Goal: Task Accomplishment & Management: Manage account settings

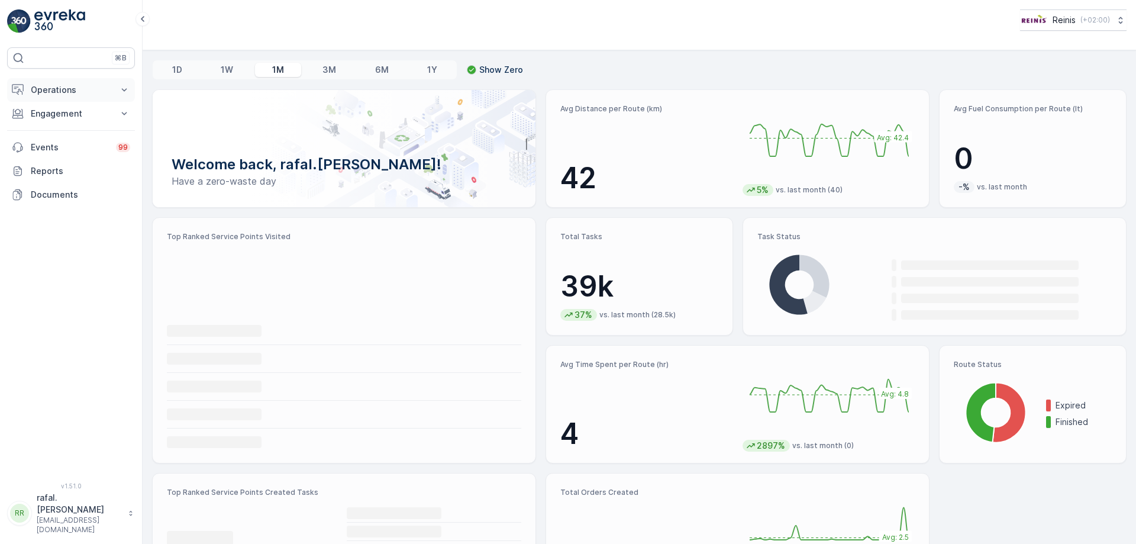
click at [69, 87] on p "Operations" at bounding box center [71, 90] width 80 height 12
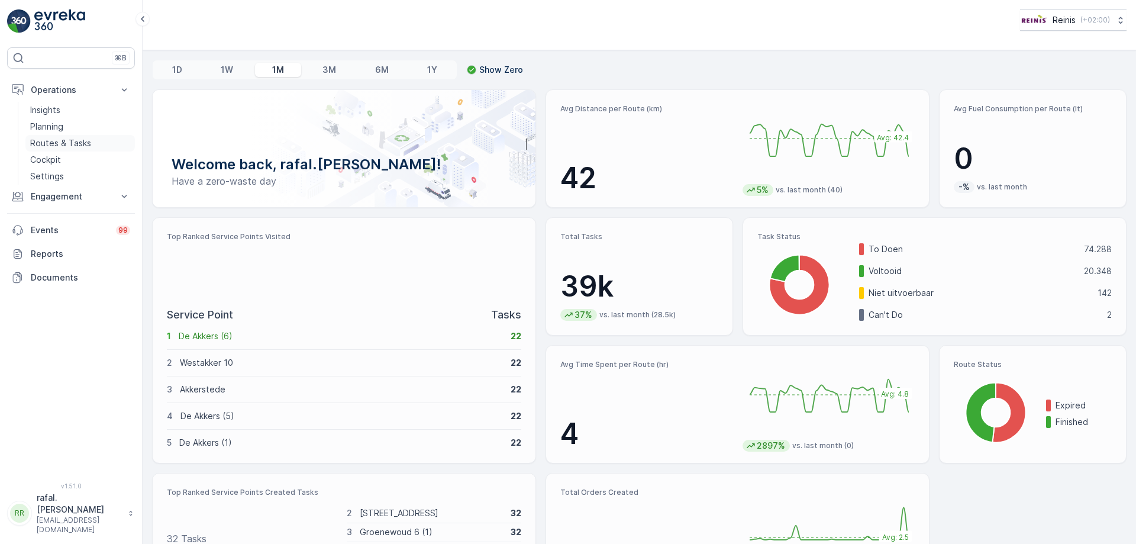
click at [80, 144] on p "Routes & Tasks" at bounding box center [60, 143] width 61 height 12
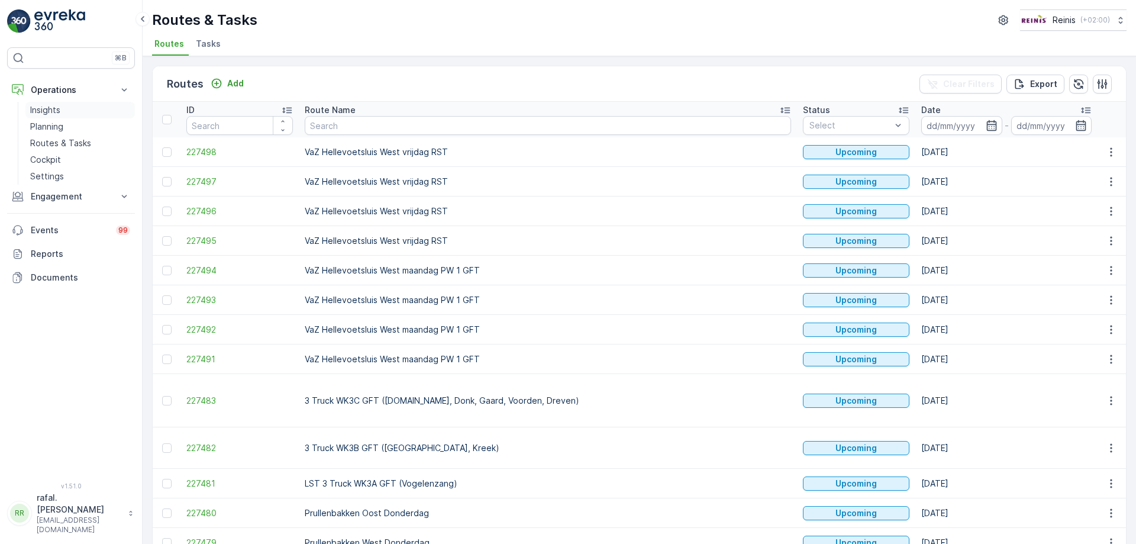
click at [921, 130] on input at bounding box center [961, 125] width 81 height 19
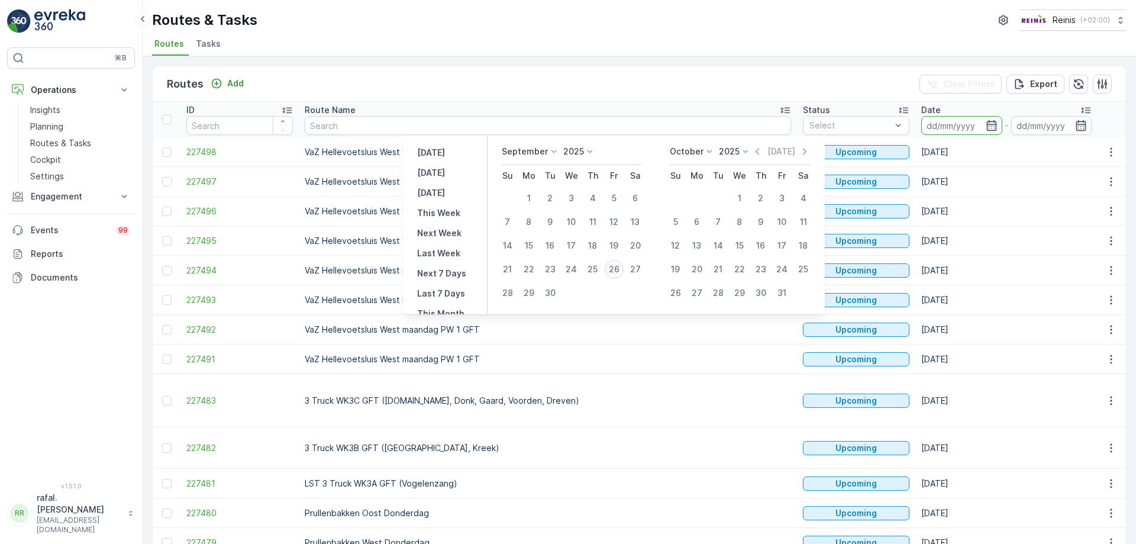
click at [615, 269] on div "26" at bounding box center [614, 269] width 19 height 19
type input "[DATE]"
click at [615, 269] on div "26" at bounding box center [614, 269] width 19 height 19
type input "[DATE]"
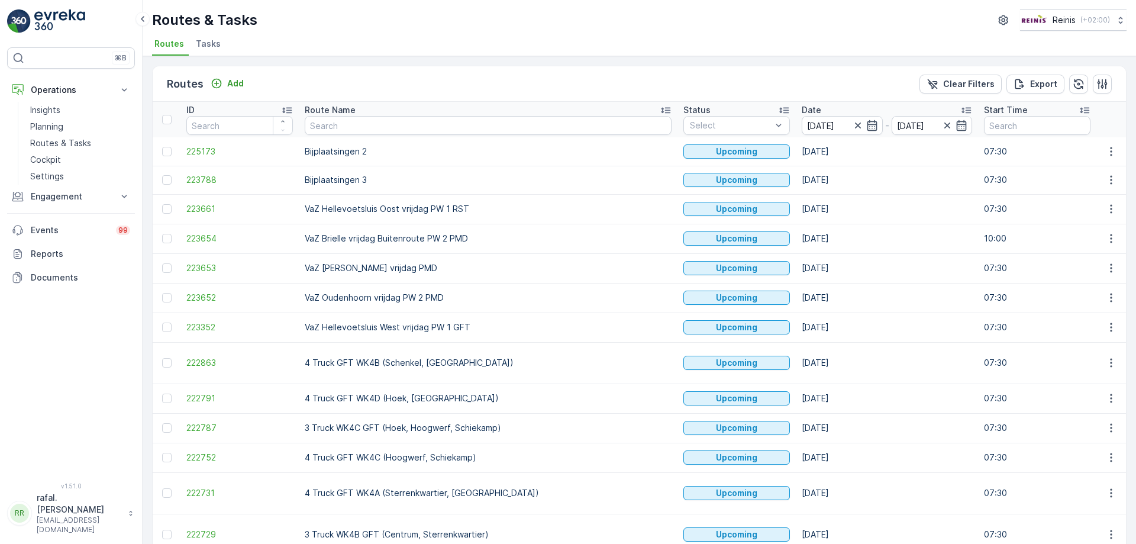
click at [661, 111] on icon at bounding box center [665, 111] width 9 height 6
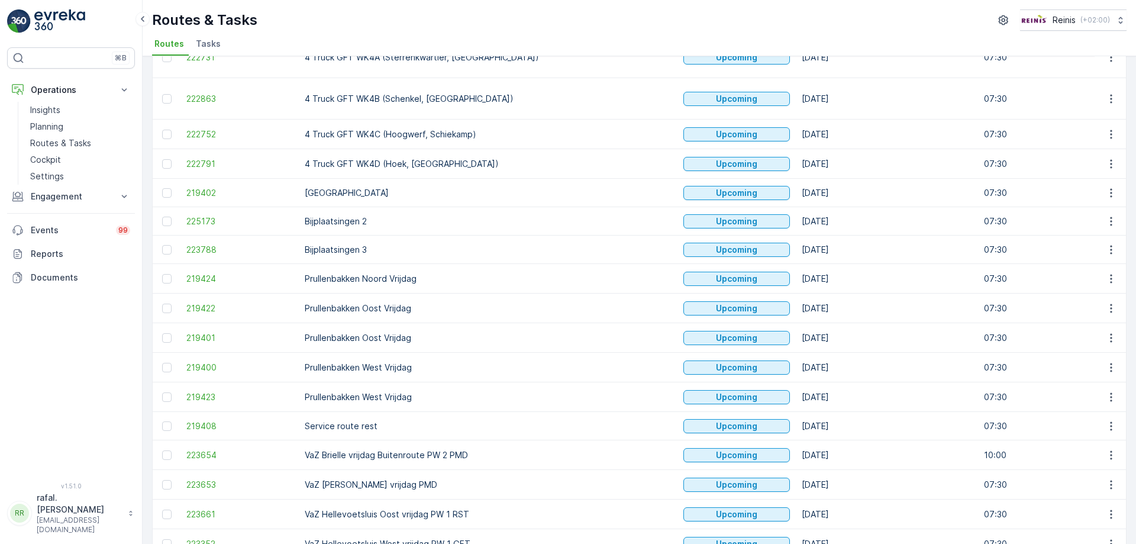
scroll to position [296, 0]
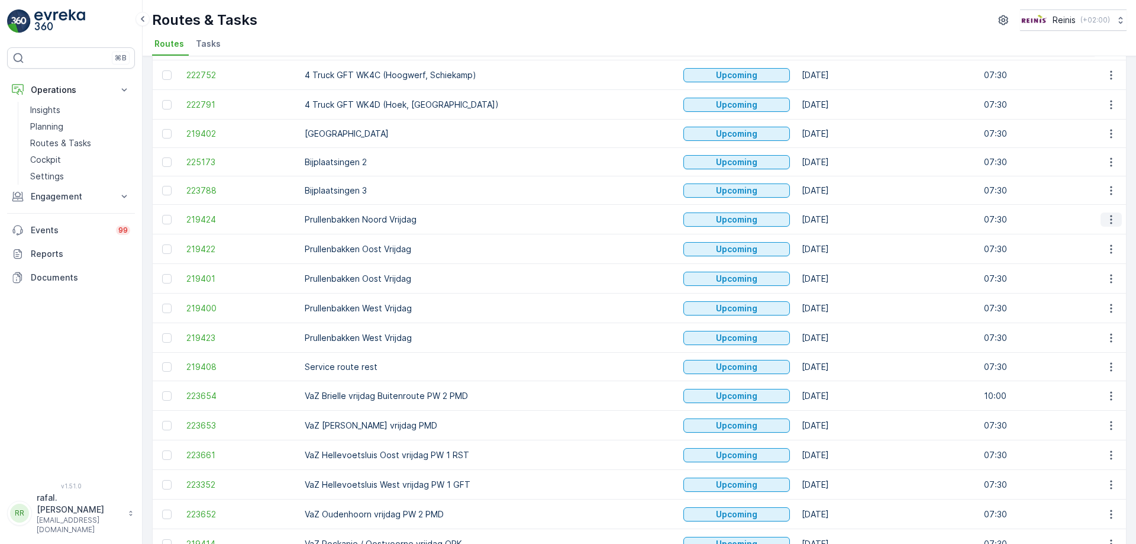
click at [1110, 215] on icon "button" at bounding box center [1111, 219] width 2 height 9
click at [1079, 267] on span "Change Assignee" at bounding box center [1083, 268] width 69 height 12
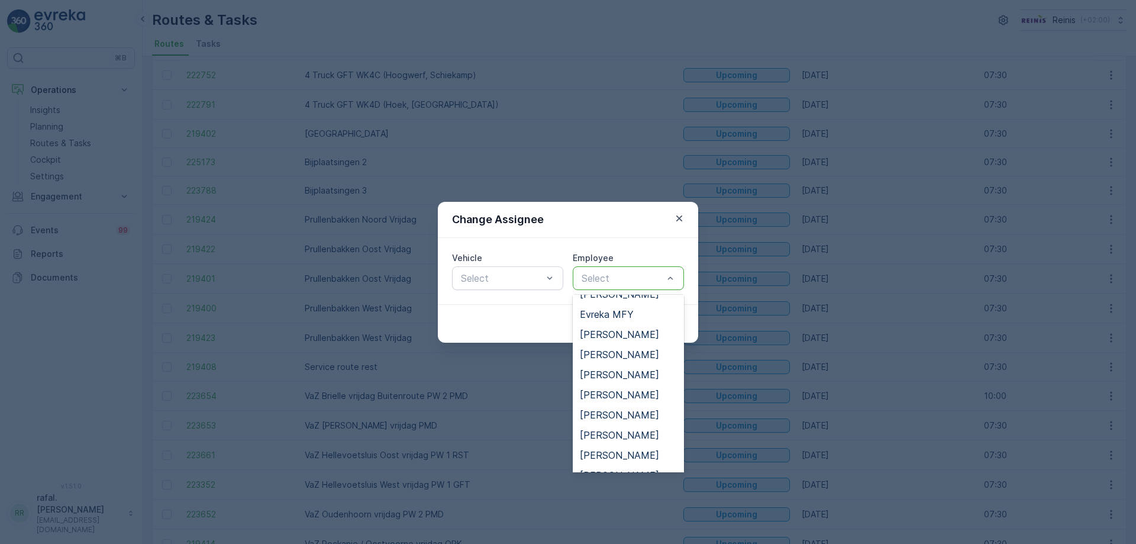
scroll to position [414, 0]
click at [641, 391] on span "[PERSON_NAME]" at bounding box center [619, 396] width 79 height 11
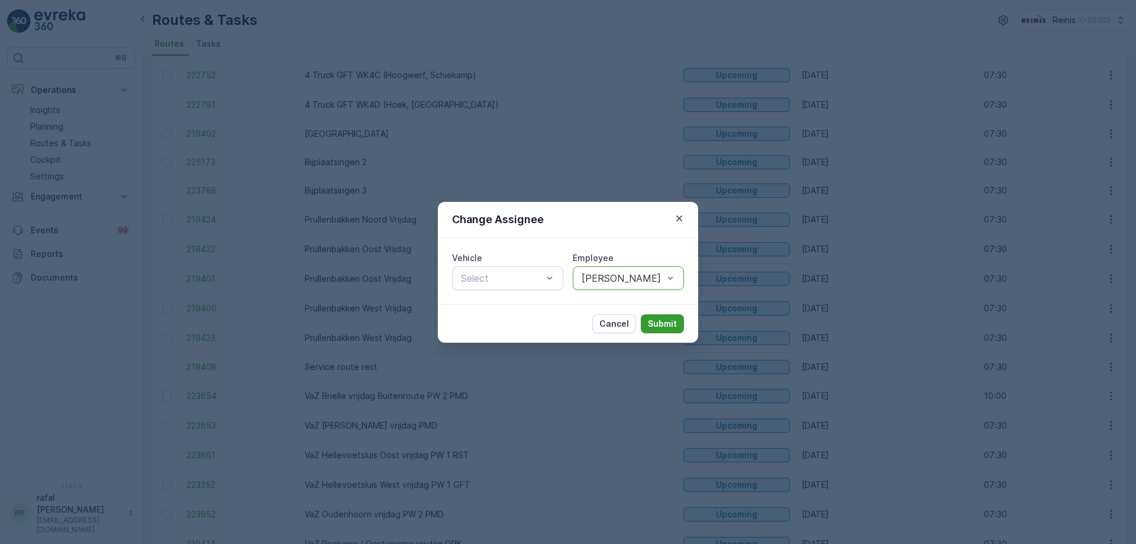
click at [663, 323] on p "Submit" at bounding box center [662, 324] width 29 height 12
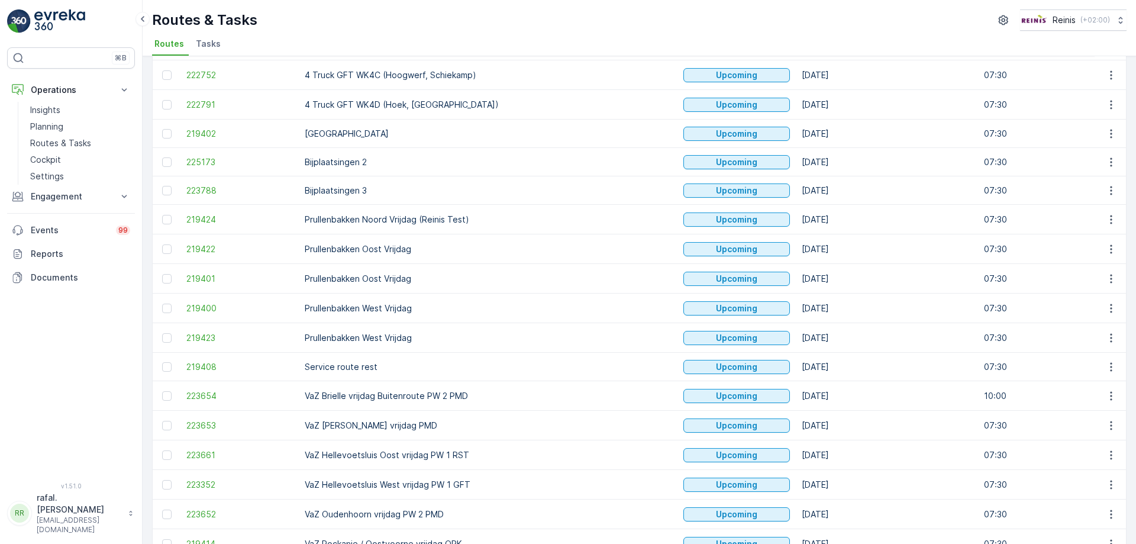
drag, startPoint x: 615, startPoint y: 294, endPoint x: 465, endPoint y: 33, distance: 301.1
click at [465, 33] on div "Routes & Tasks Reinis ( +02:00 ) Routes Tasks" at bounding box center [639, 28] width 993 height 56
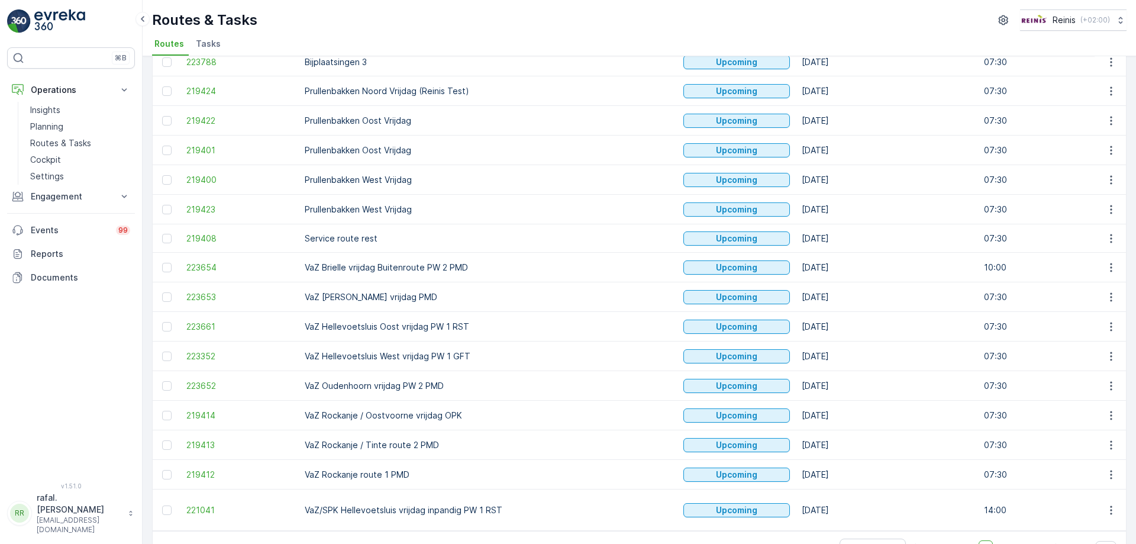
scroll to position [365, 0]
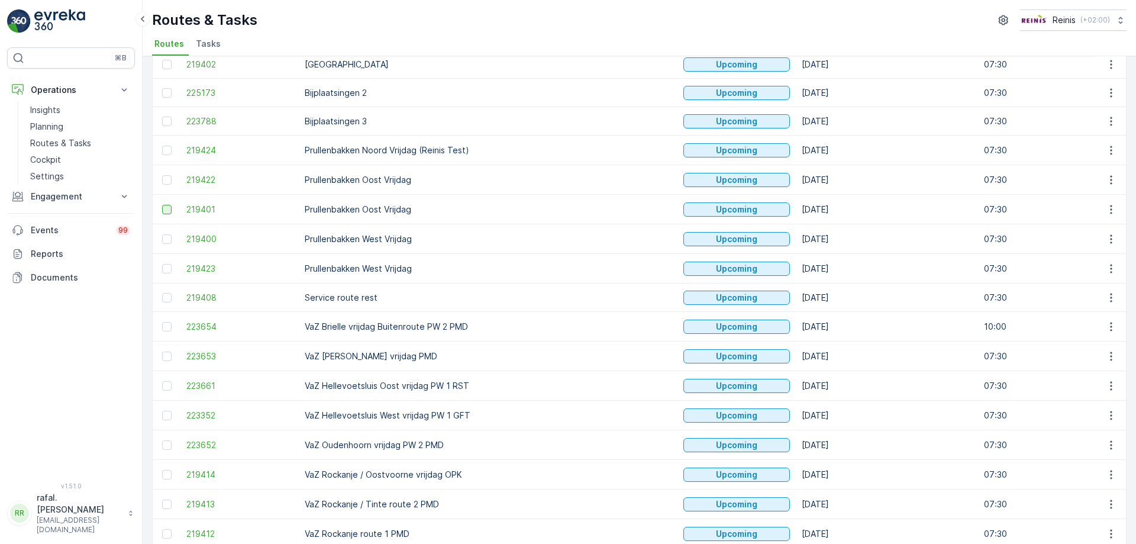
click at [163, 205] on div at bounding box center [166, 209] width 9 height 9
click at [162, 205] on input "checkbox" at bounding box center [162, 205] width 0 height 0
click at [169, 264] on div at bounding box center [166, 268] width 9 height 9
click at [162, 264] on input "checkbox" at bounding box center [162, 264] width 0 height 0
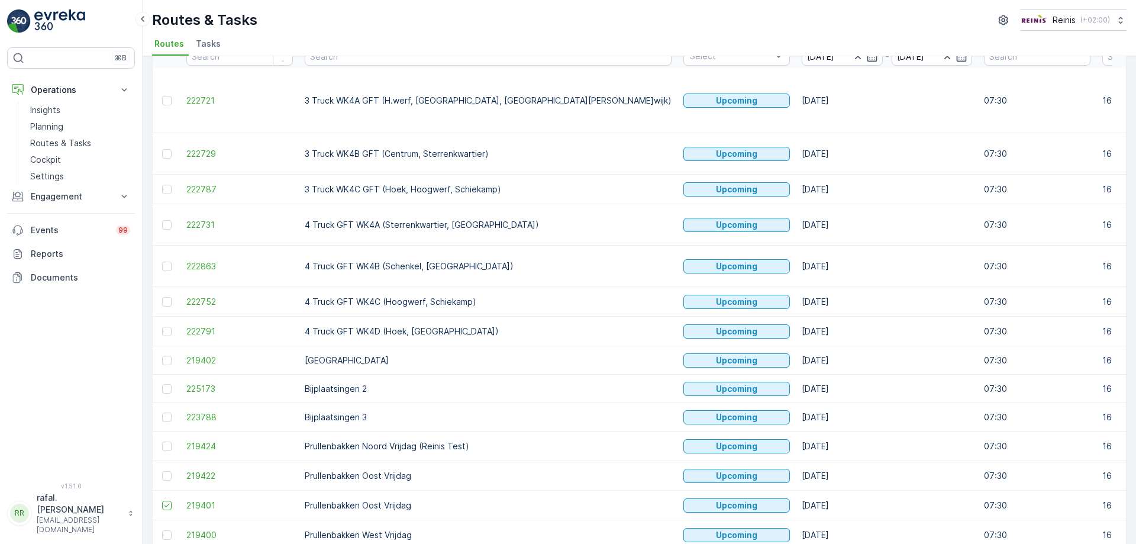
scroll to position [0, 0]
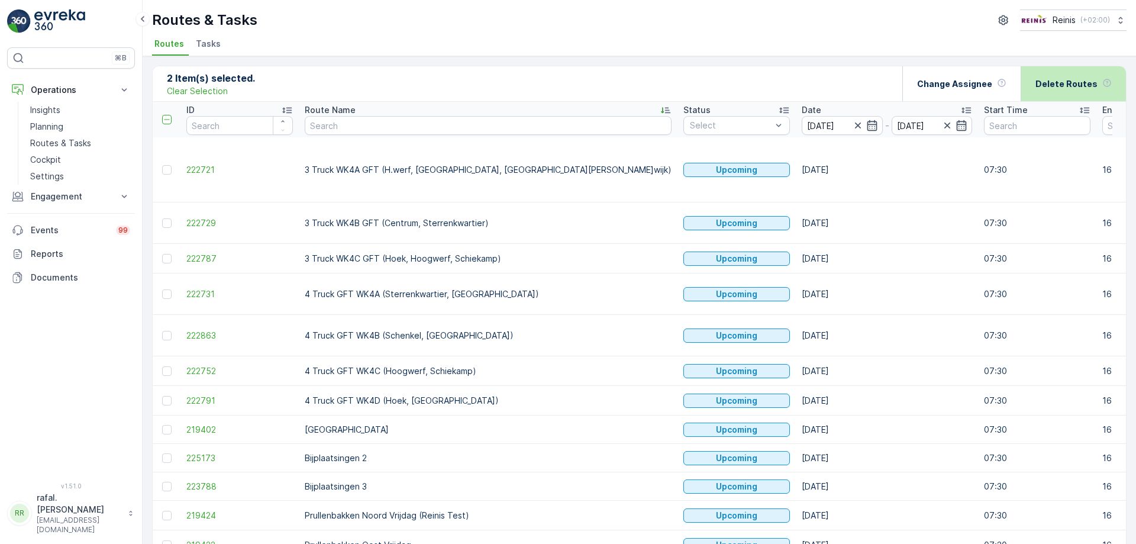
click at [1073, 85] on p "Delete Routes" at bounding box center [1066, 84] width 62 height 12
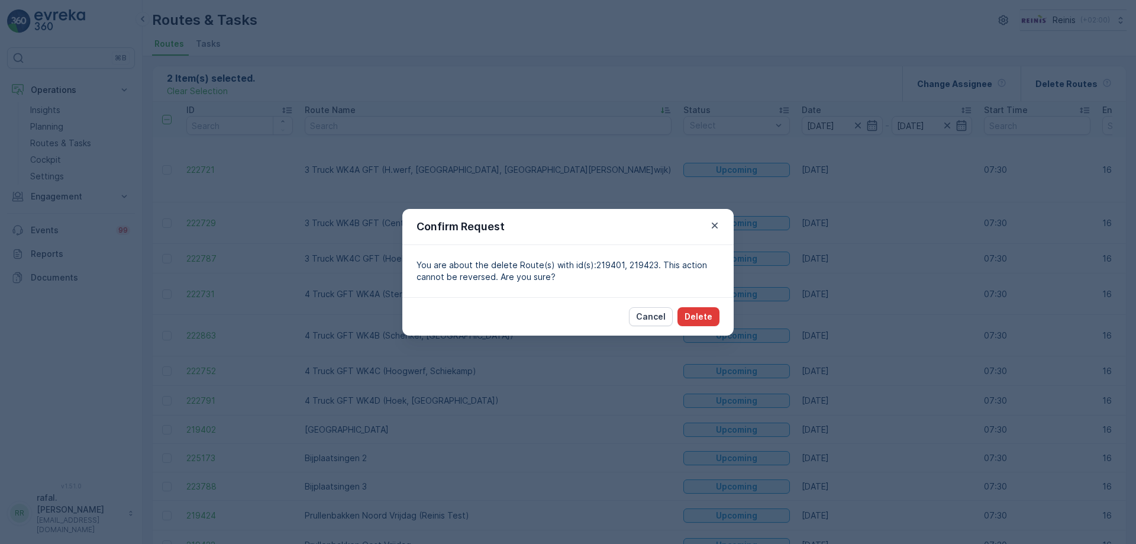
click at [689, 312] on p "Delete" at bounding box center [699, 317] width 28 height 12
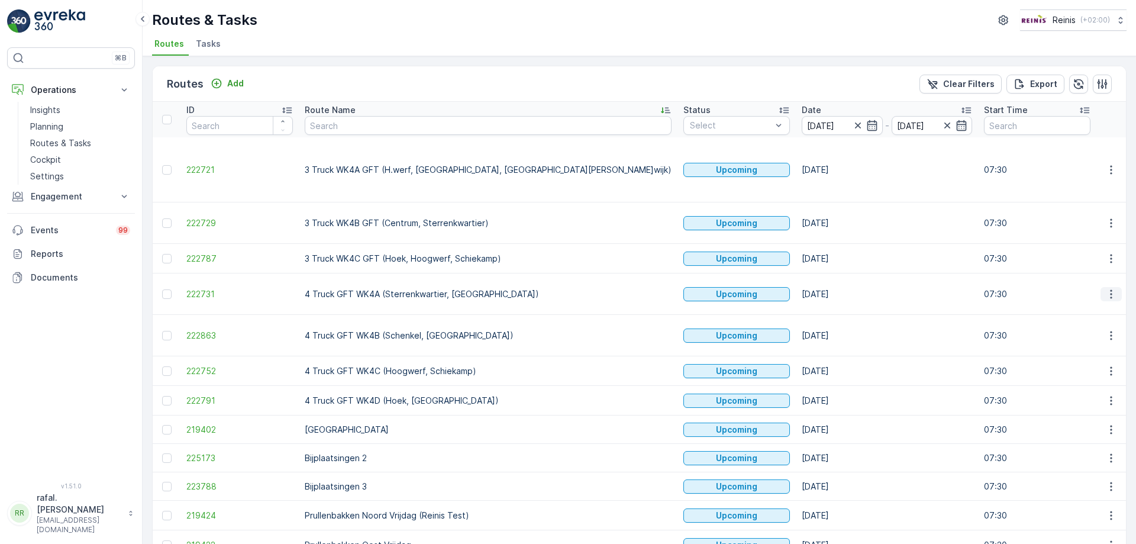
click at [1114, 287] on button "button" at bounding box center [1111, 294] width 21 height 14
click at [1082, 356] on span "Change Assignee" at bounding box center [1083, 355] width 69 height 12
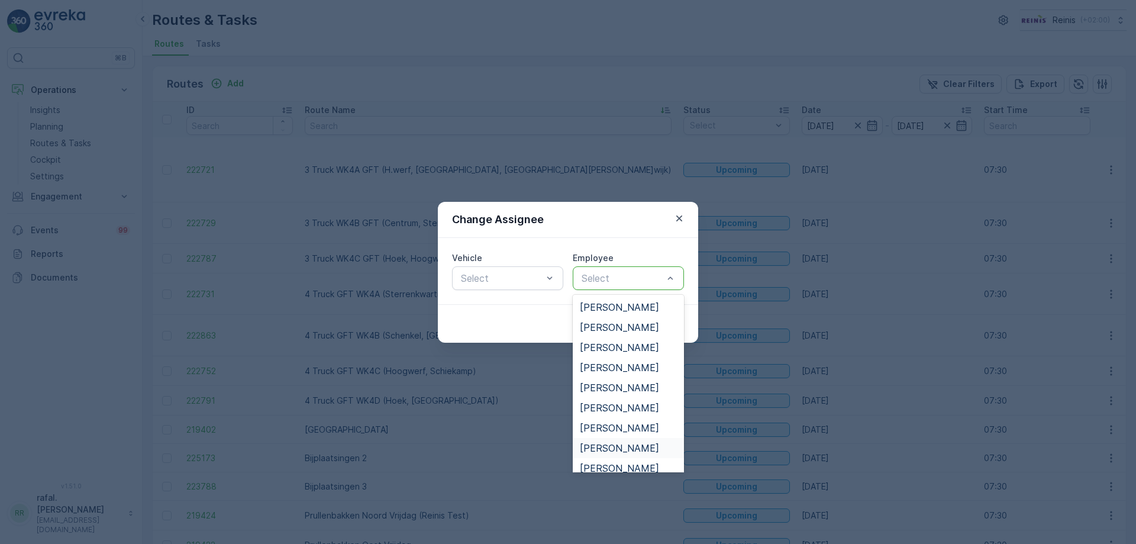
scroll to position [401, 0]
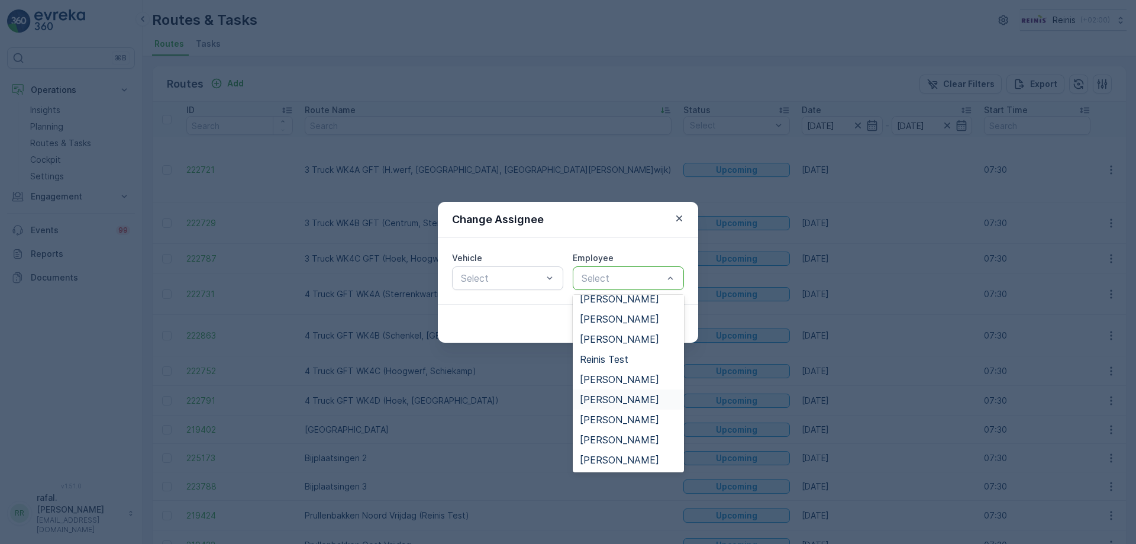
click at [633, 394] on span "[PERSON_NAME]" at bounding box center [619, 399] width 79 height 11
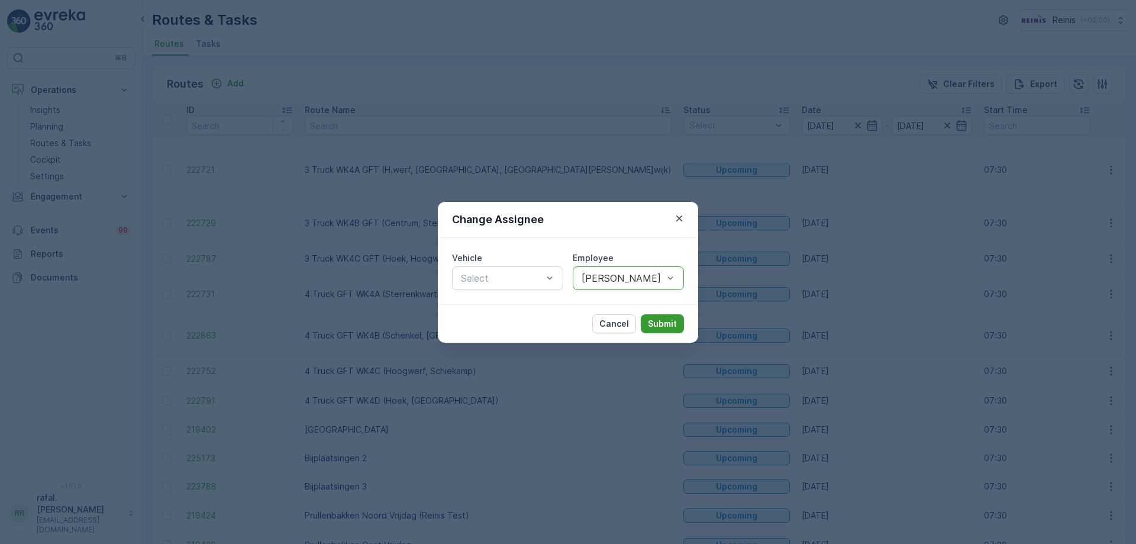
click at [653, 321] on p "Submit" at bounding box center [662, 324] width 29 height 12
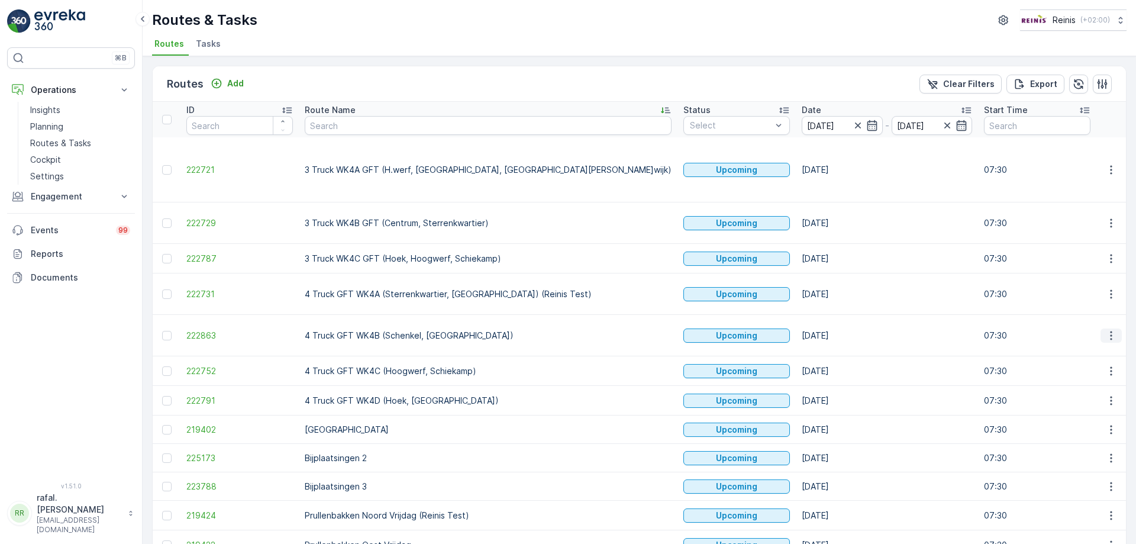
click at [1107, 330] on icon "button" at bounding box center [1111, 336] width 12 height 12
click at [1084, 393] on span "Change Assignee" at bounding box center [1083, 390] width 69 height 12
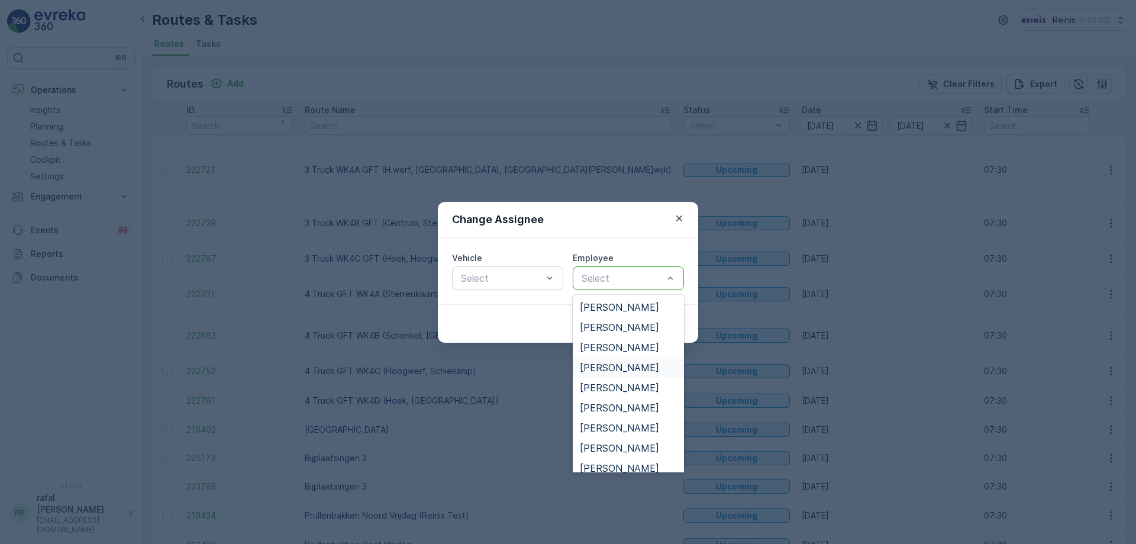
click at [620, 367] on span "[PERSON_NAME]" at bounding box center [619, 367] width 79 height 11
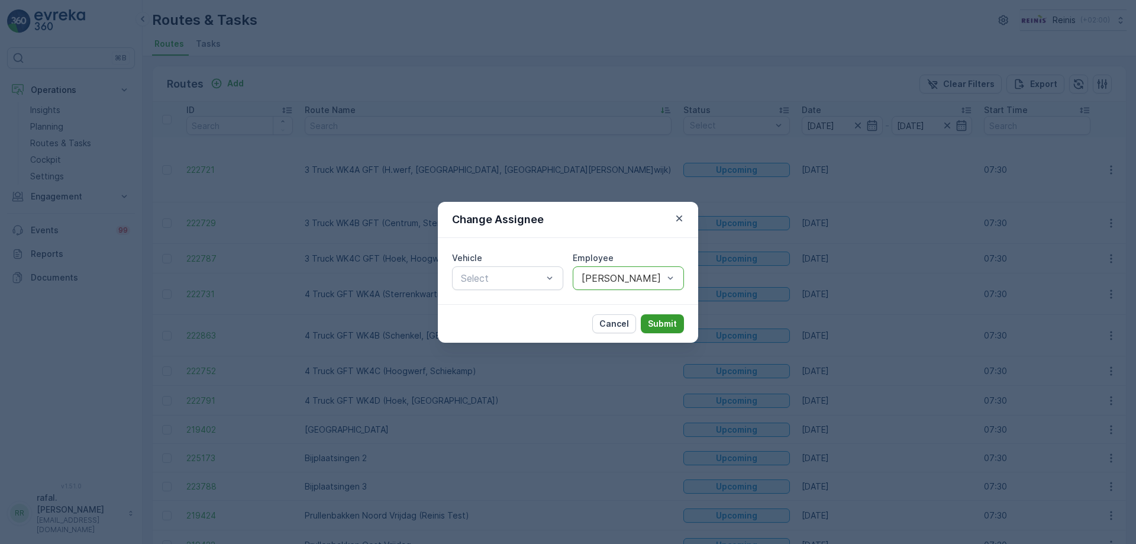
click at [660, 324] on p "Submit" at bounding box center [662, 324] width 29 height 12
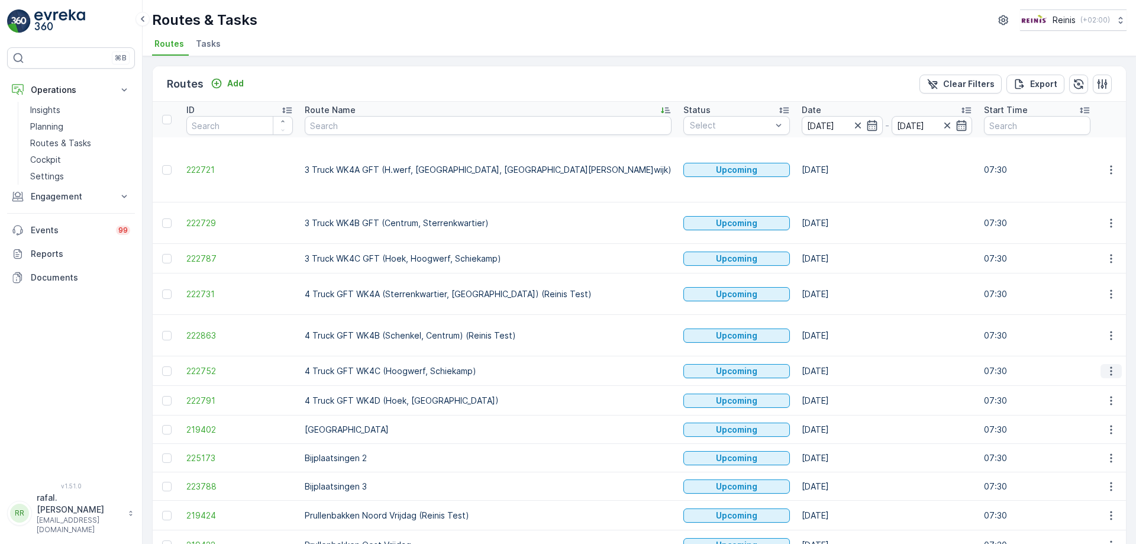
click at [1105, 365] on icon "button" at bounding box center [1111, 371] width 12 height 12
click at [1093, 421] on span "Change Assignee" at bounding box center [1083, 420] width 69 height 12
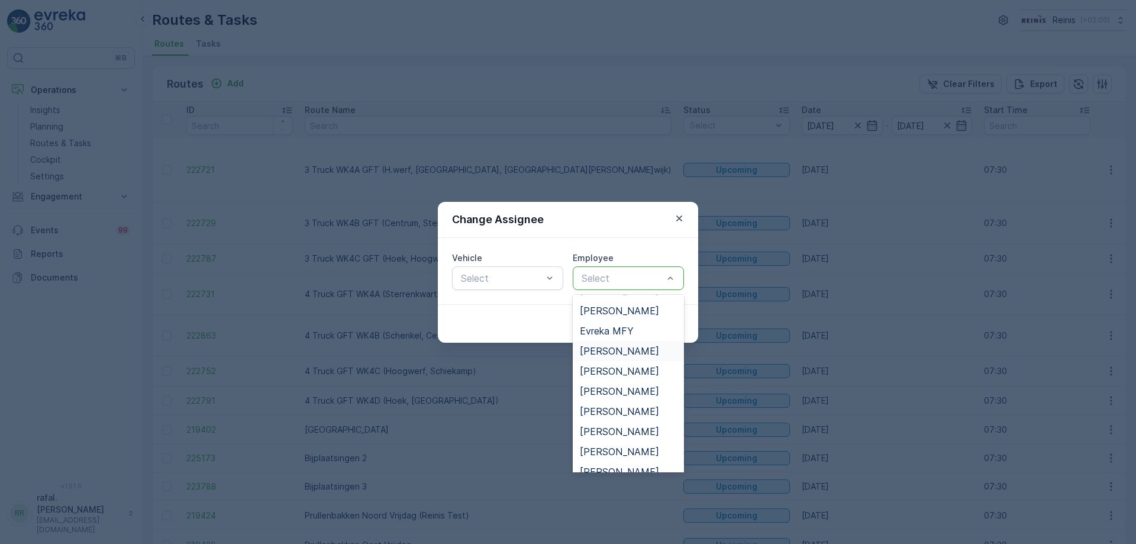
scroll to position [237, 0]
click at [640, 415] on span "[PERSON_NAME]" at bounding box center [619, 412] width 79 height 11
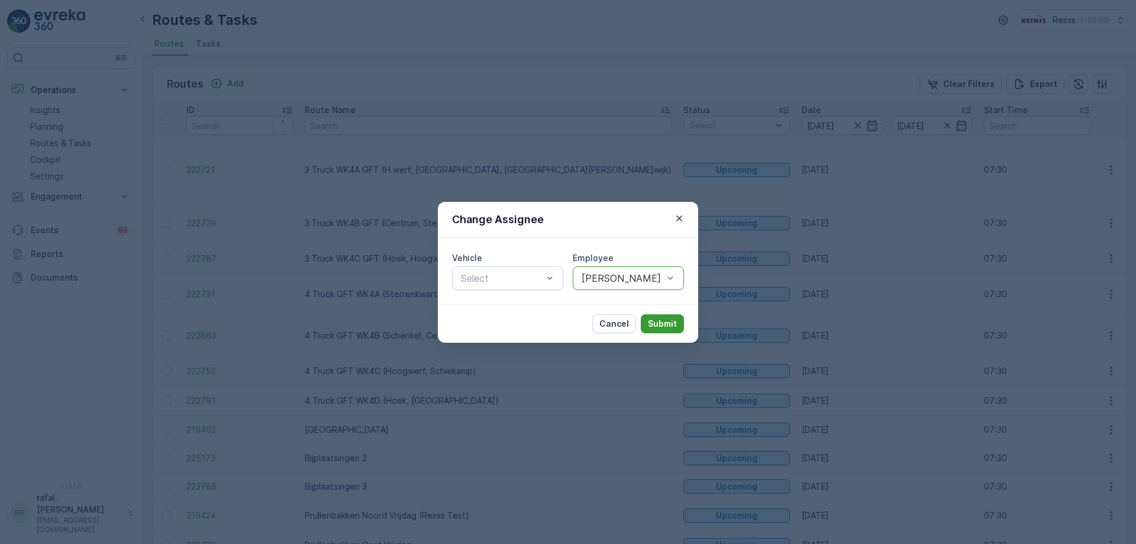
click at [667, 325] on p "Submit" at bounding box center [662, 324] width 29 height 12
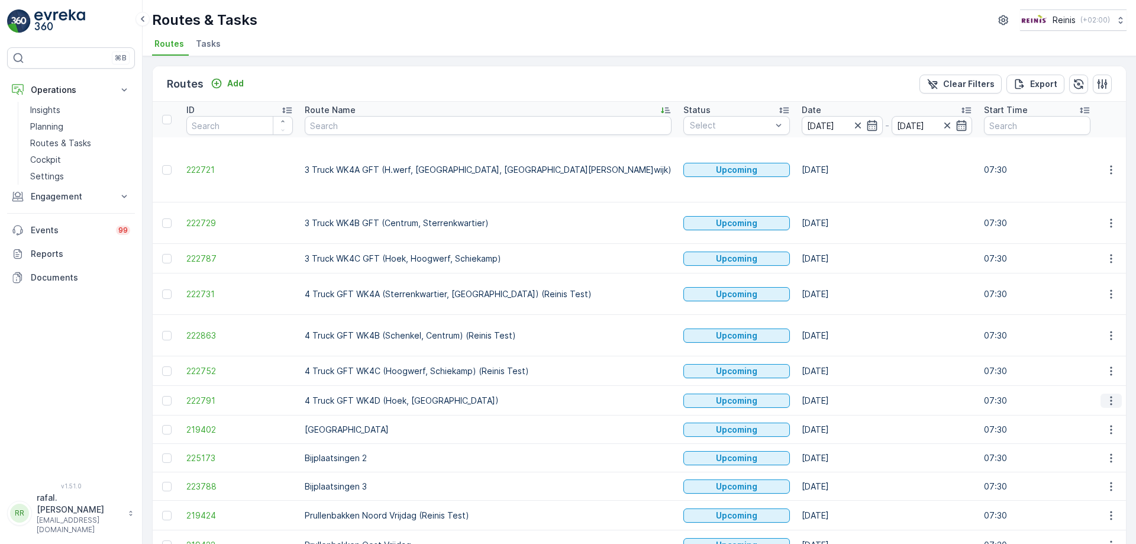
click at [1114, 393] on button "button" at bounding box center [1111, 400] width 21 height 14
click at [1086, 447] on span "Change Assignee" at bounding box center [1083, 449] width 69 height 12
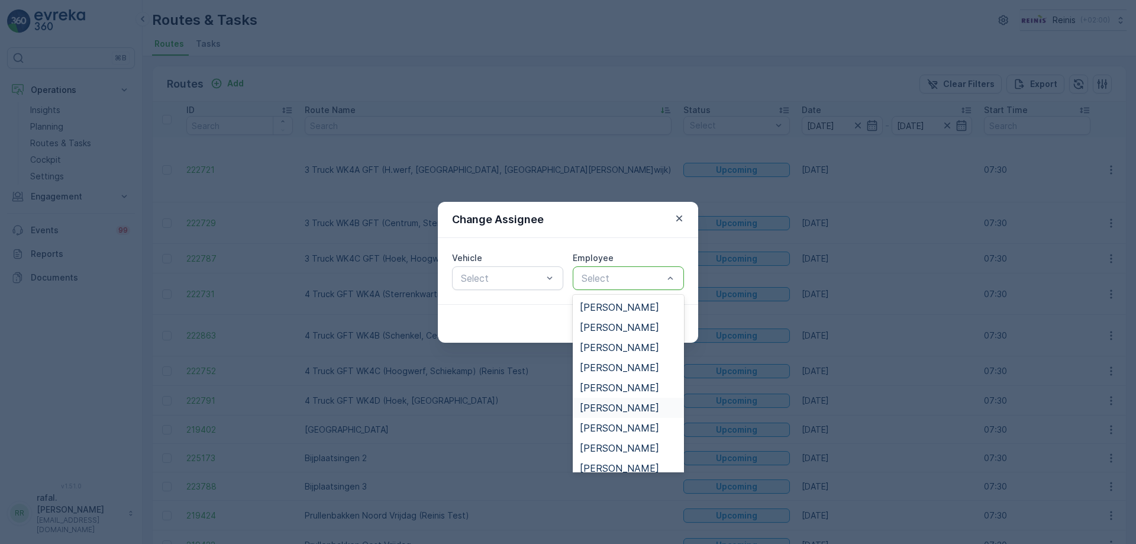
scroll to position [118, 0]
click at [617, 409] on span "[PERSON_NAME]" at bounding box center [619, 410] width 79 height 11
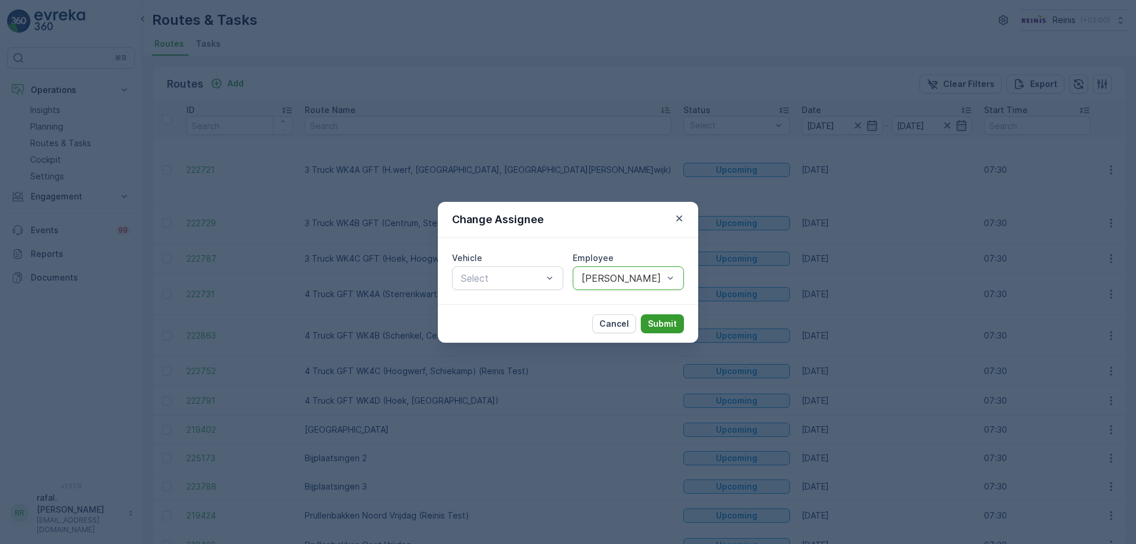
click at [659, 323] on p "Submit" at bounding box center [662, 324] width 29 height 12
